Goal: Task Accomplishment & Management: Manage account settings

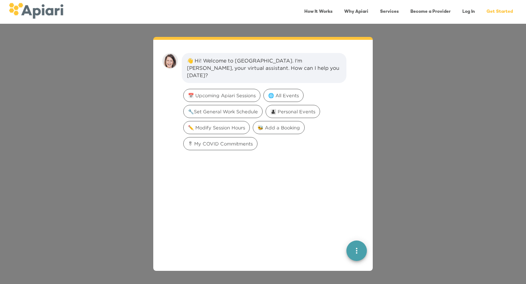
scroll to position [10, 0]
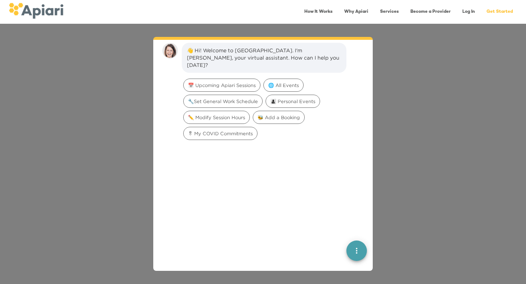
click at [410, 204] on div "👋 Hi! Welcome to [GEOGRAPHIC_DATA]. I'm [PERSON_NAME], your virtual assistant. …" at bounding box center [263, 154] width 526 height 260
click at [470, 11] on link "Log In" at bounding box center [468, 11] width 21 height 15
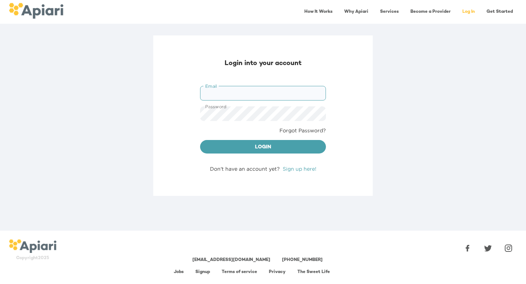
type input "**********"
click at [263, 146] on button "Login" at bounding box center [263, 147] width 126 height 14
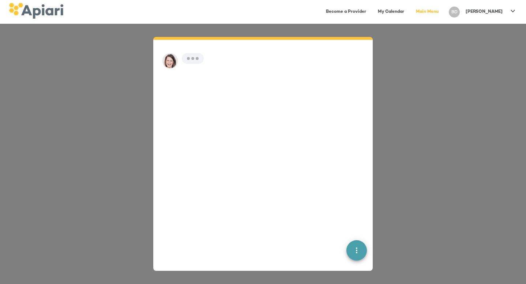
scroll to position [10, 0]
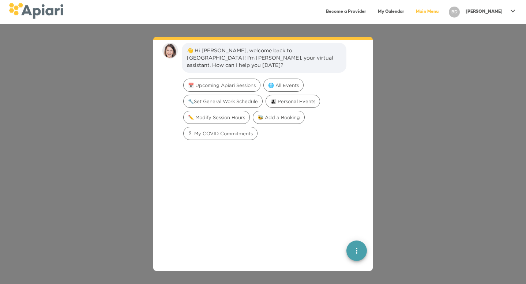
click at [490, 9] on p "[PERSON_NAME]" at bounding box center [484, 12] width 37 height 6
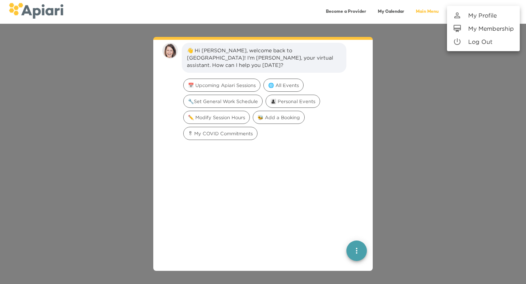
click at [482, 18] on p "My Profile" at bounding box center [482, 15] width 29 height 9
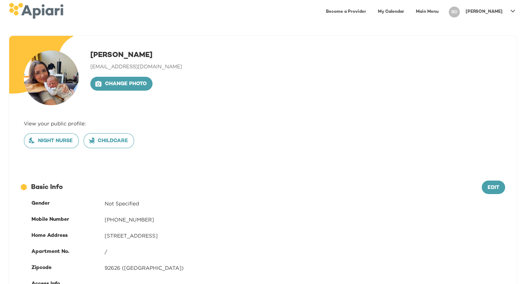
click at [463, 13] on div "BD" at bounding box center [454, 12] width 17 height 17
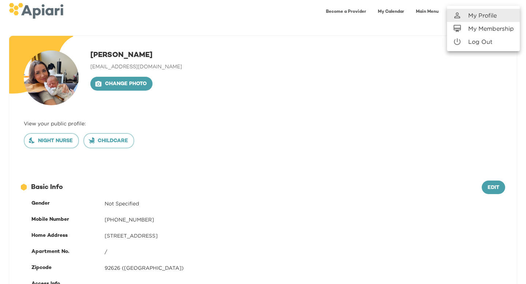
click at [47, 142] on div at bounding box center [263, 142] width 526 height 284
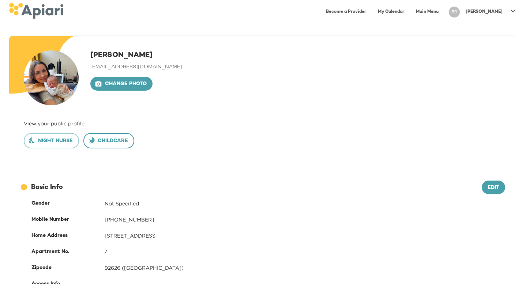
click at [99, 140] on span "Childcare" at bounding box center [109, 141] width 38 height 9
